Goal: Information Seeking & Learning: Check status

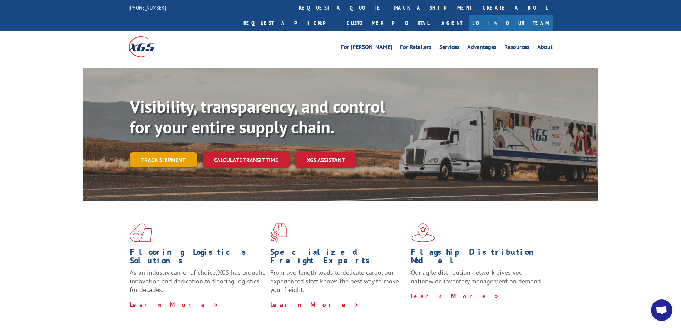
click at [165, 153] on link "Track shipment" at bounding box center [163, 160] width 67 height 15
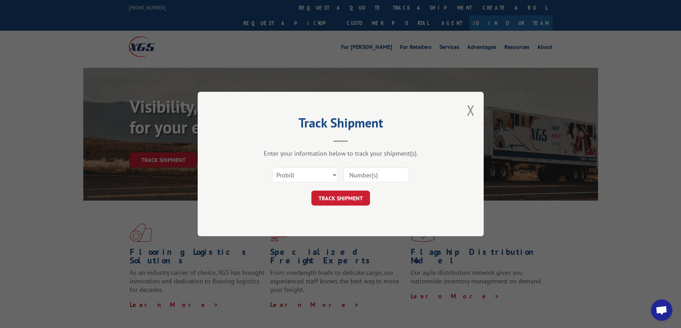
click at [353, 175] on input at bounding box center [376, 175] width 66 height 15
paste input "2872631"
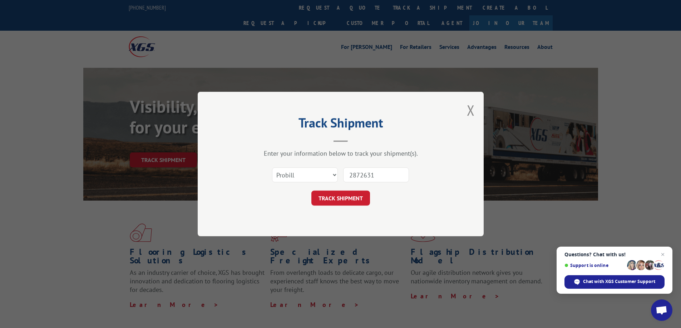
click at [372, 177] on input "2872631" at bounding box center [376, 175] width 66 height 15
click at [372, 176] on input "2872631" at bounding box center [376, 175] width 66 height 15
drag, startPoint x: 371, startPoint y: 175, endPoint x: 328, endPoint y: 168, distance: 43.5
click at [328, 168] on div "Select category... Probill BOL PO 2872631" at bounding box center [340, 175] width 214 height 24
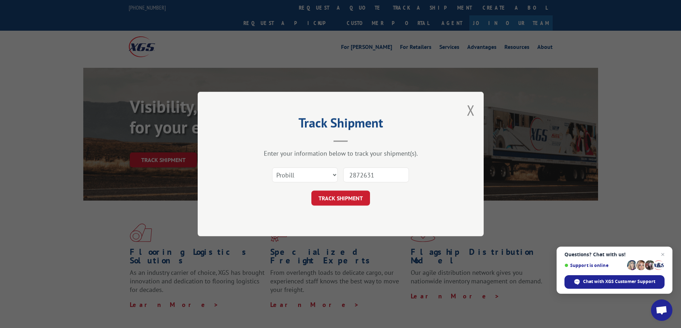
type input "1"
type input "16935183"
click at [343, 196] on button "TRACK SHIPMENT" at bounding box center [340, 198] width 59 height 15
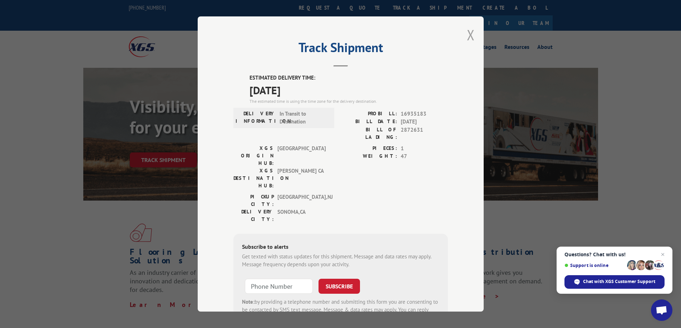
click at [467, 34] on button "Close modal" at bounding box center [471, 34] width 8 height 19
